Goal: Check status: Check status

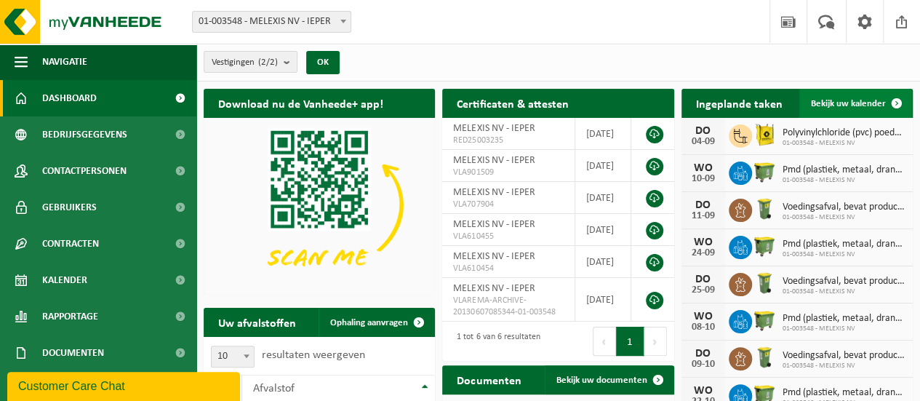
click at [856, 99] on span "Bekijk uw kalender" at bounding box center [848, 103] width 75 height 9
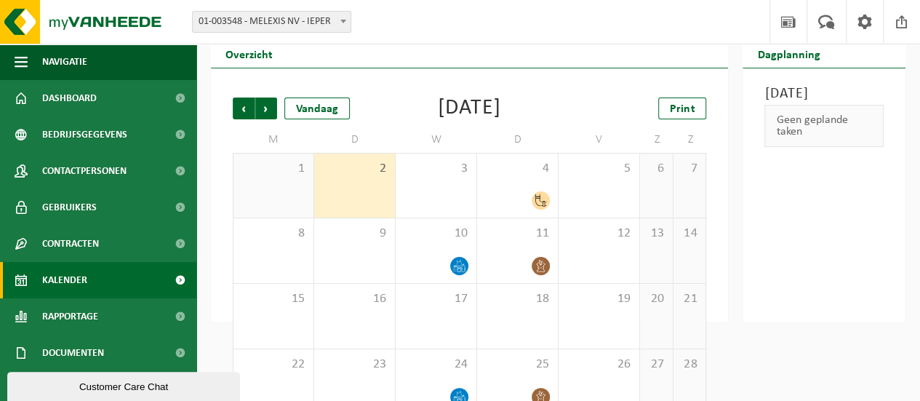
scroll to position [73, 0]
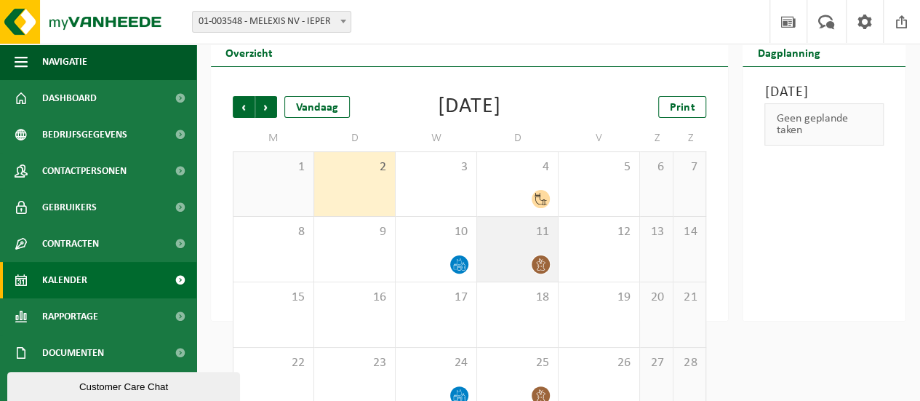
click at [521, 249] on div "11" at bounding box center [517, 249] width 81 height 65
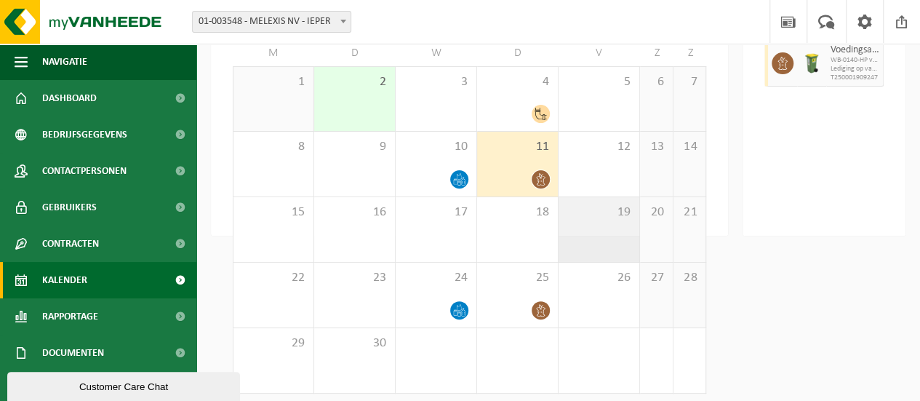
scroll to position [164, 0]
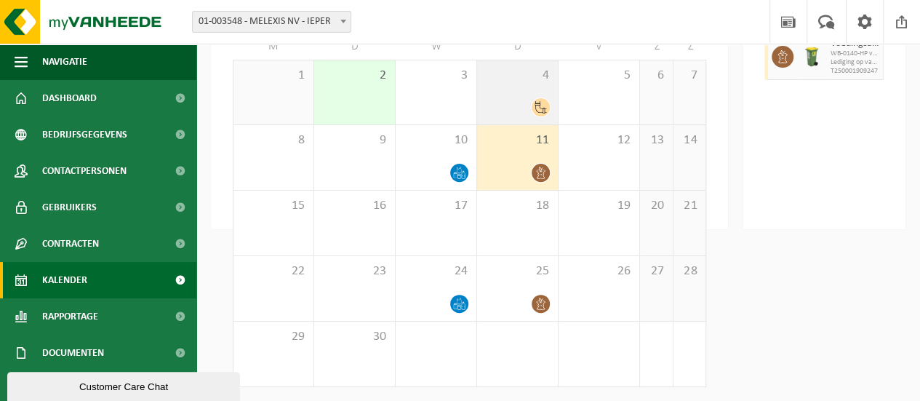
click at [521, 86] on div "4" at bounding box center [517, 92] width 81 height 64
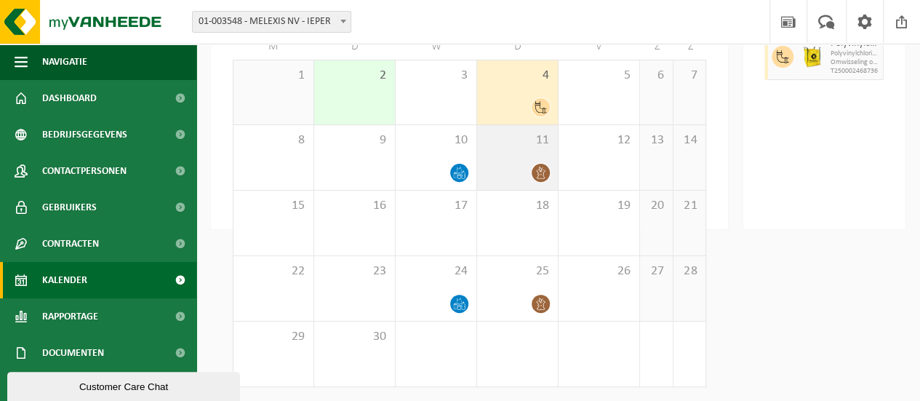
click at [526, 161] on div "11" at bounding box center [517, 157] width 81 height 65
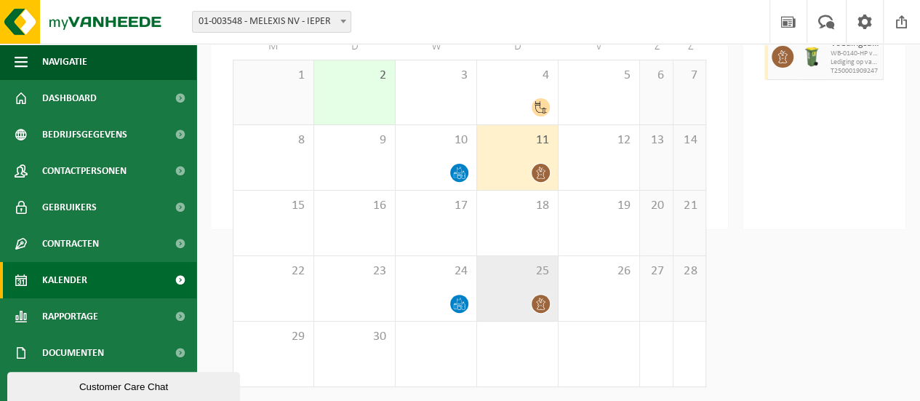
click at [514, 298] on div at bounding box center [518, 304] width 66 height 20
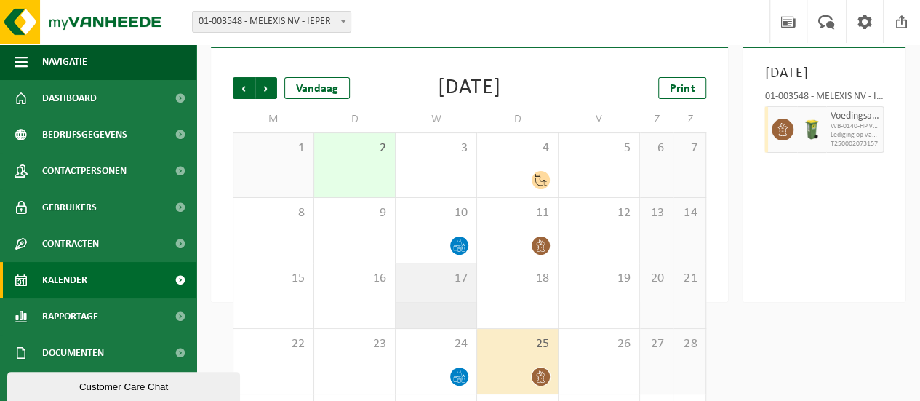
scroll to position [19, 0]
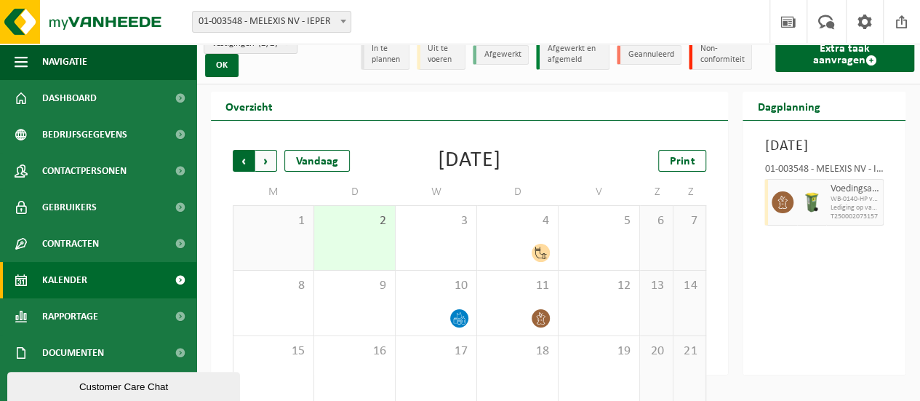
click at [265, 156] on span "Volgende" at bounding box center [266, 161] width 22 height 22
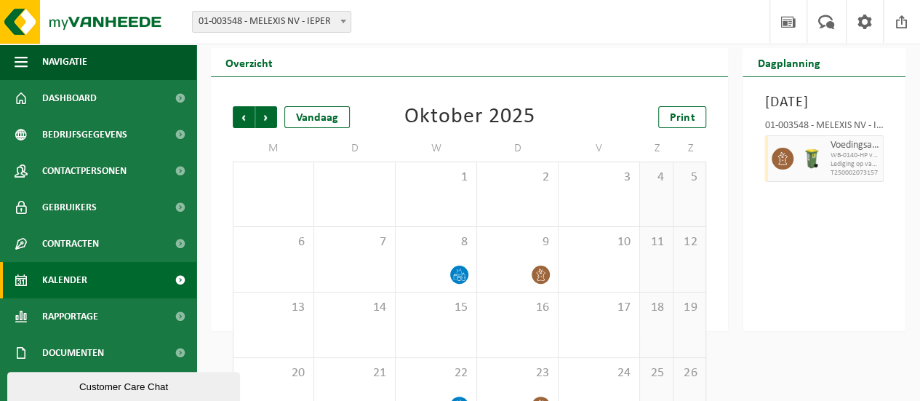
scroll to position [92, 0]
